Goal: Task Accomplishment & Management: Use online tool/utility

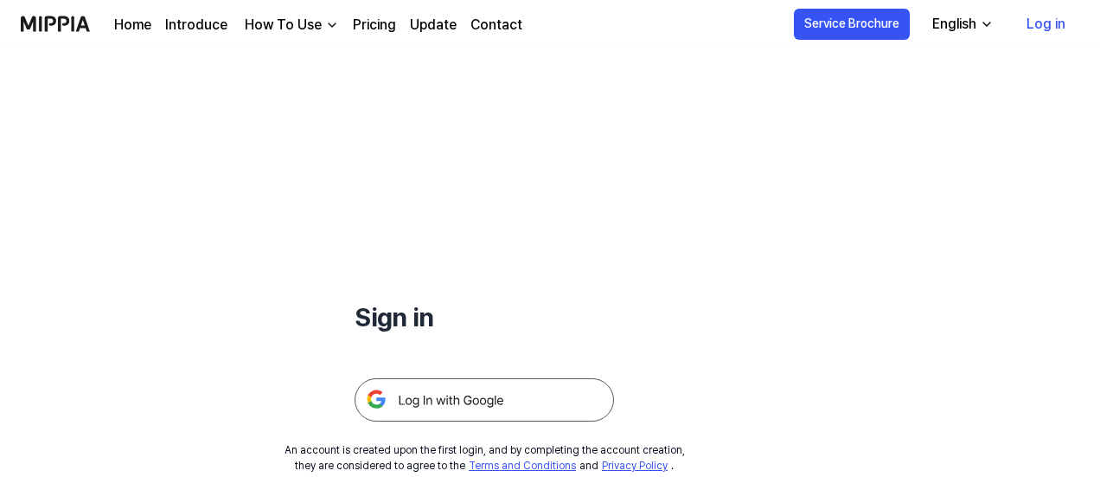
click at [434, 391] on img at bounding box center [484, 399] width 259 height 43
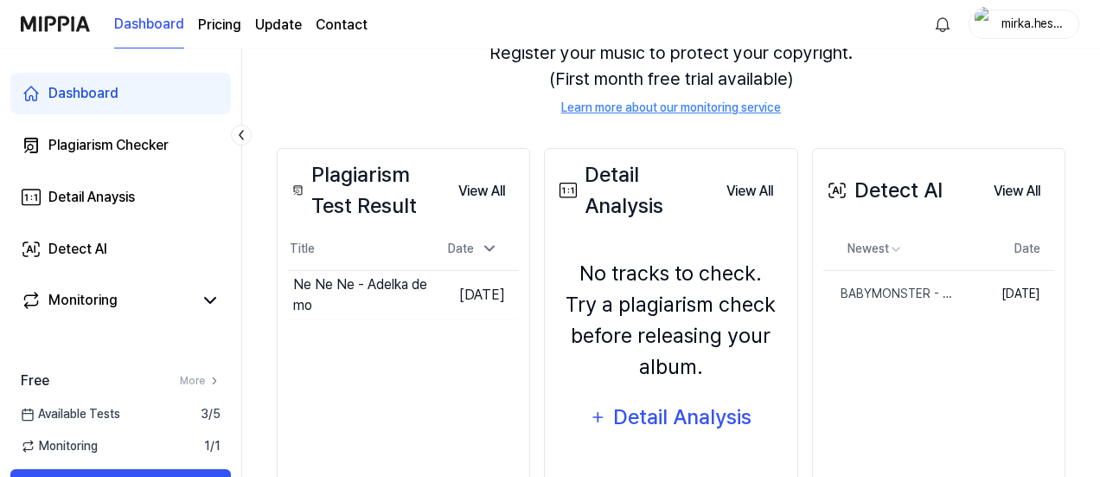
scroll to position [216, 0]
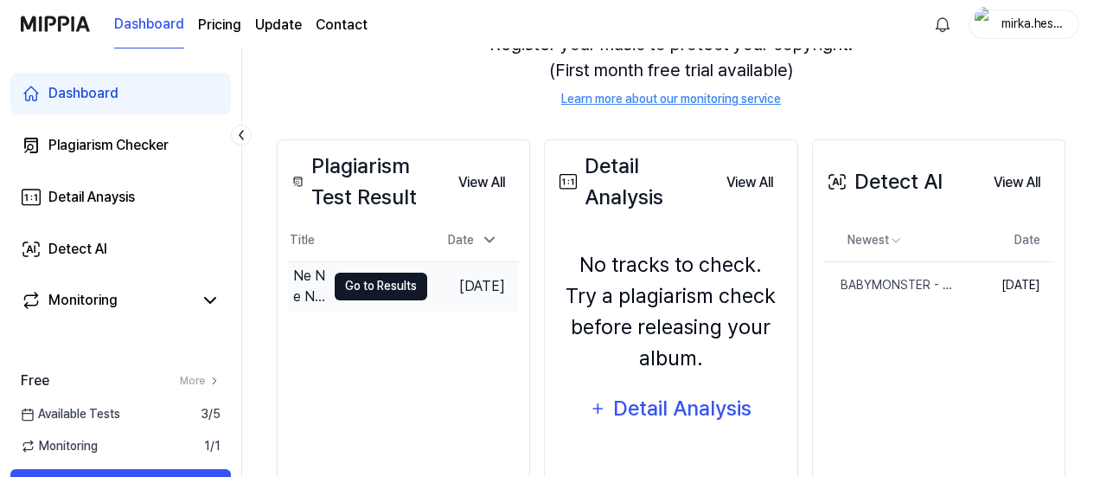
click at [353, 283] on button "Go to Results" at bounding box center [381, 286] width 93 height 28
